Goal: Navigation & Orientation: Find specific page/section

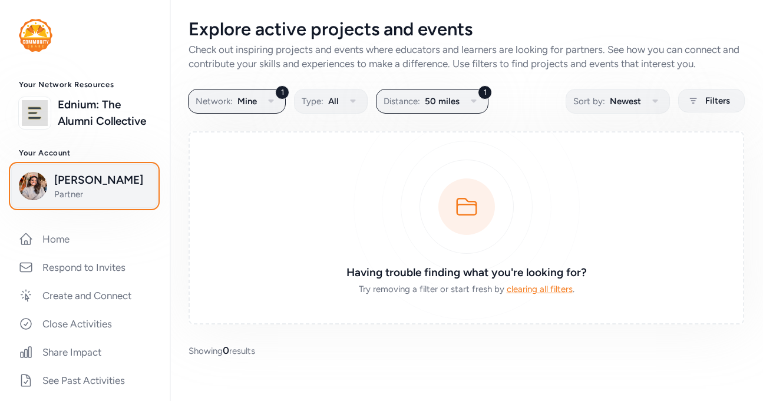
click at [98, 193] on span "Partner" at bounding box center [101, 195] width 95 height 12
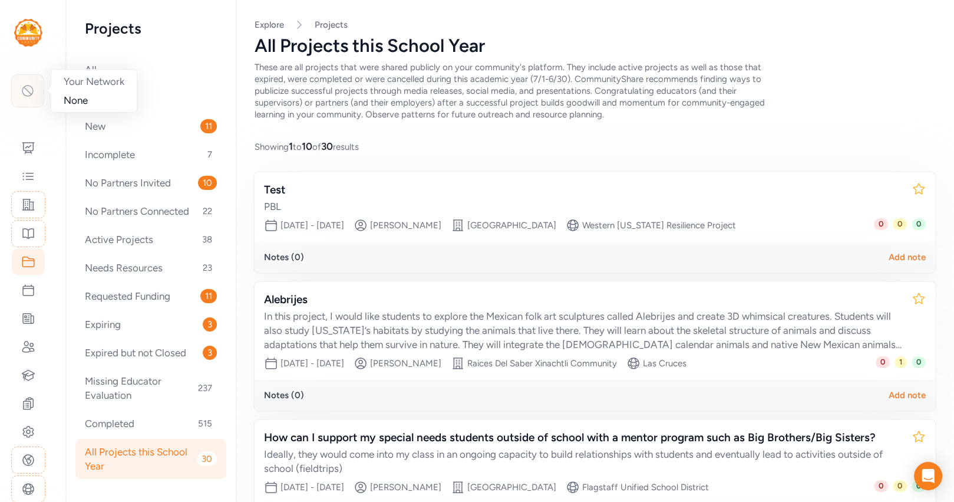
click at [34, 86] on icon at bounding box center [28, 91] width 14 height 14
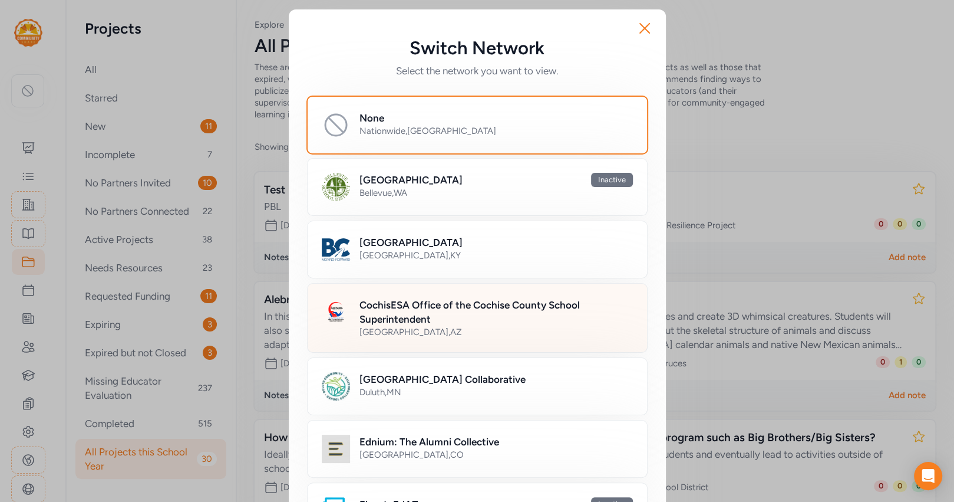
click at [397, 311] on h2 "CochisESA Office of the Cochise County School Superintendent" at bounding box center [496, 312] width 273 height 28
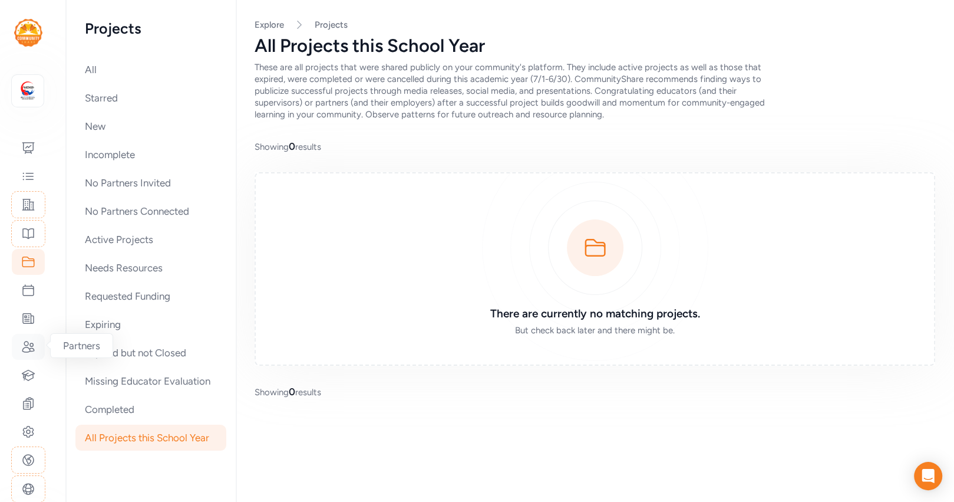
click at [29, 348] on icon at bounding box center [28, 346] width 14 height 14
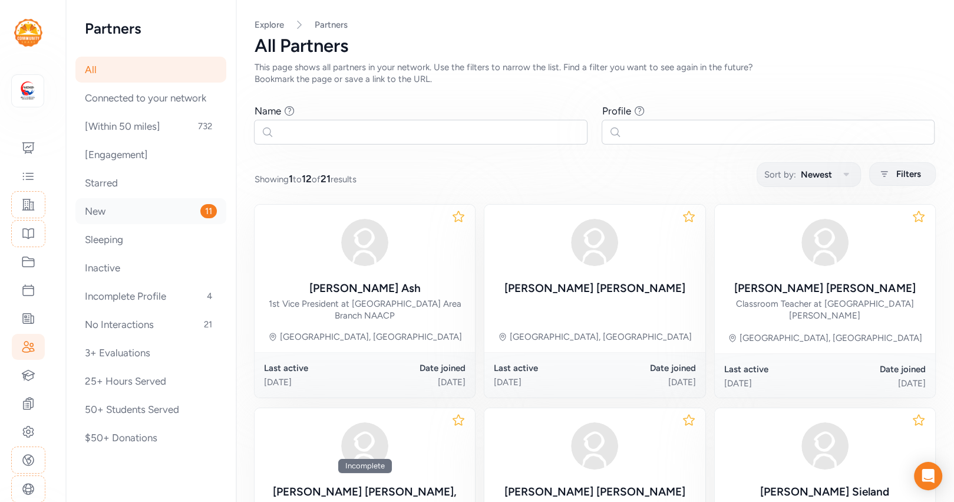
click at [161, 213] on div "New 11" at bounding box center [150, 211] width 151 height 26
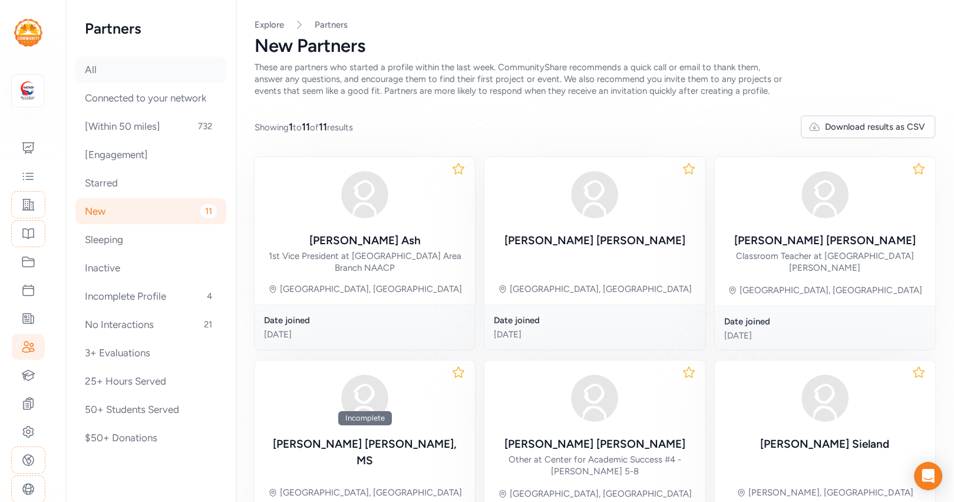
click at [143, 73] on div "All" at bounding box center [150, 70] width 151 height 26
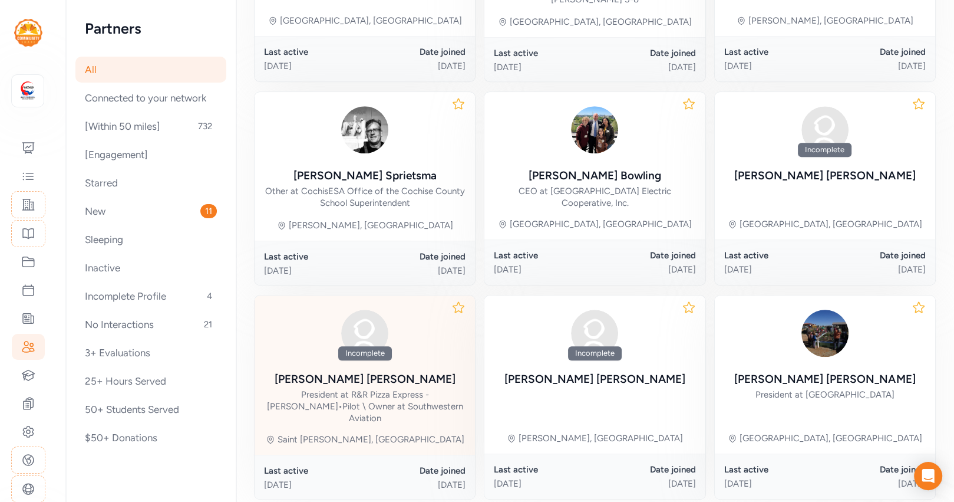
scroll to position [487, 0]
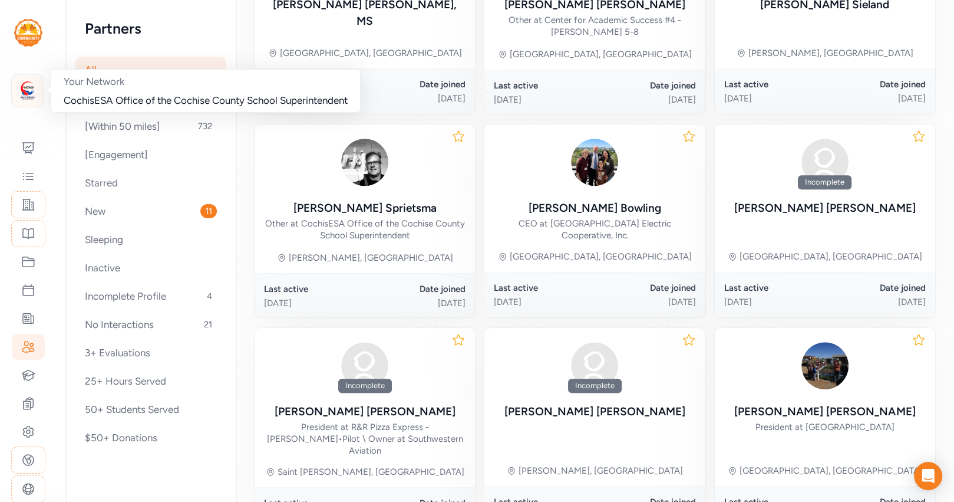
click at [31, 85] on img at bounding box center [28, 91] width 26 height 26
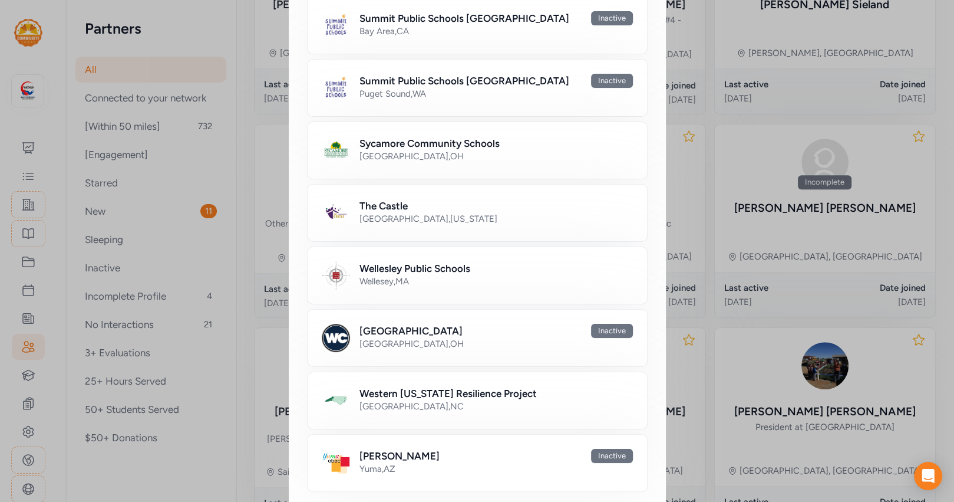
scroll to position [871, 0]
